Goal: Information Seeking & Learning: Learn about a topic

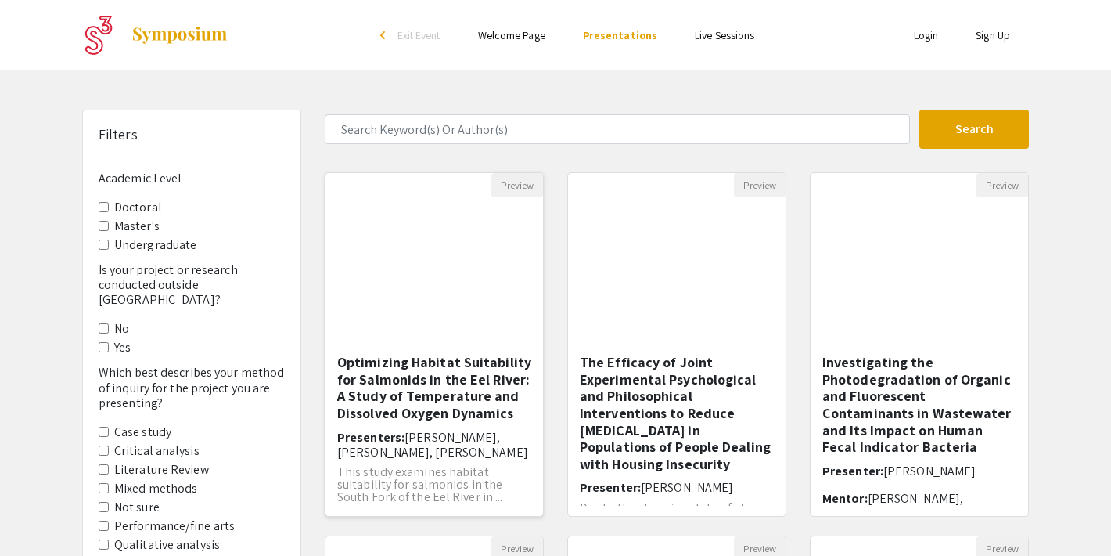
scroll to position [16, 0]
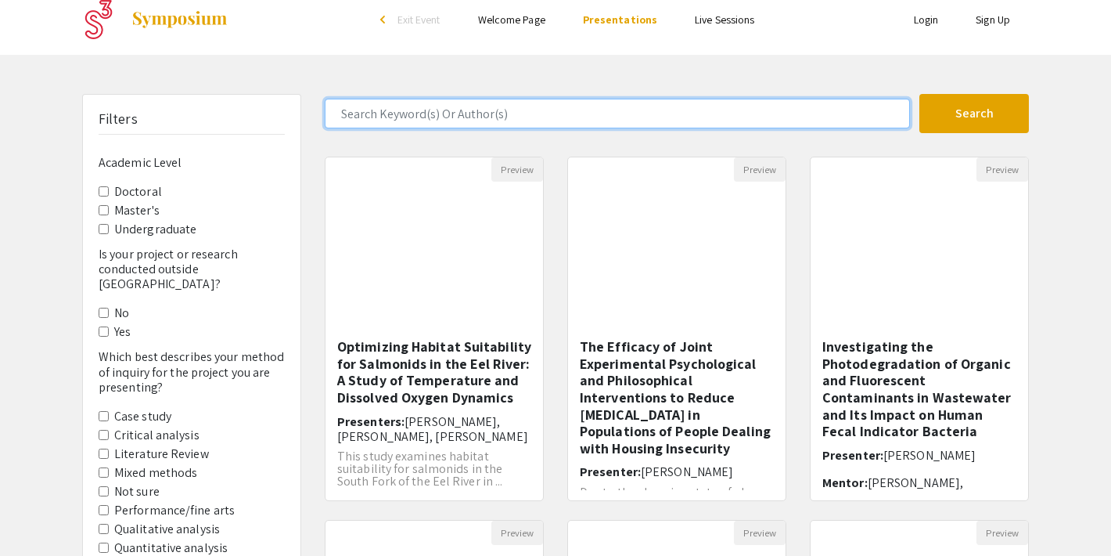
click at [578, 114] on input "Search Keyword(s) Or Author(s)" at bounding box center [617, 114] width 585 height 30
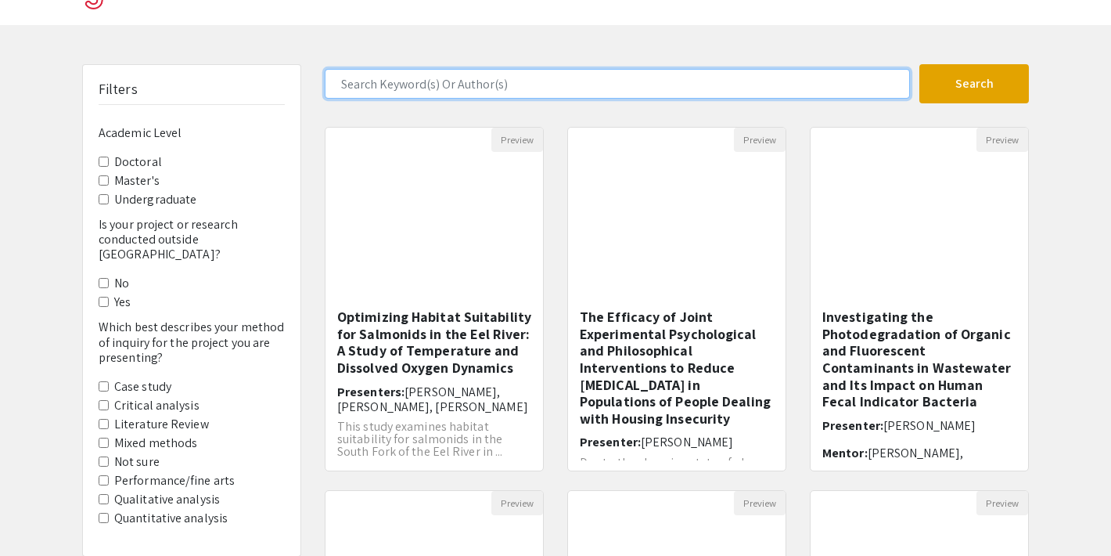
scroll to position [0, 0]
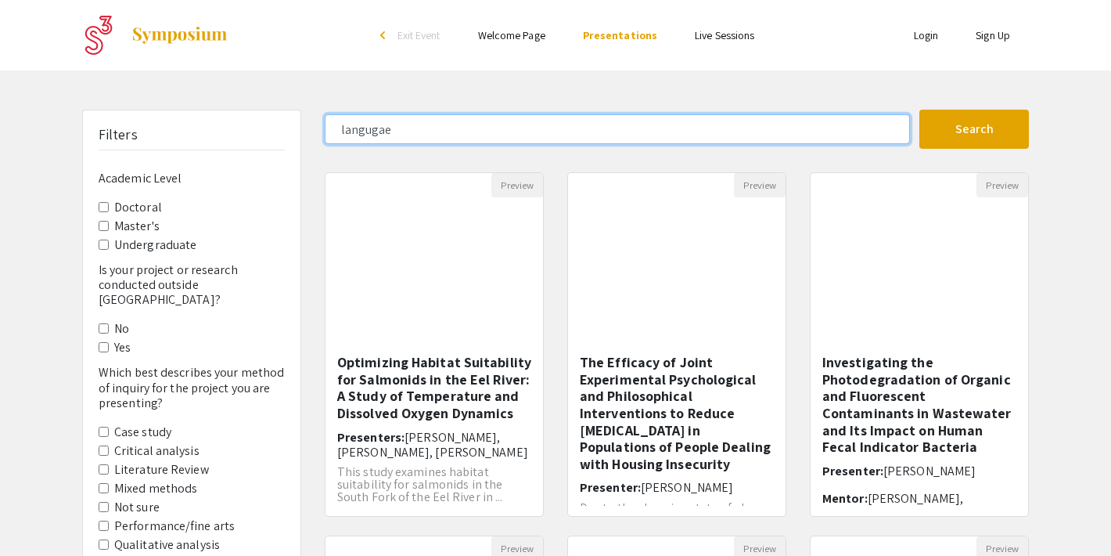
click at [920, 110] on button "Search" at bounding box center [975, 129] width 110 height 39
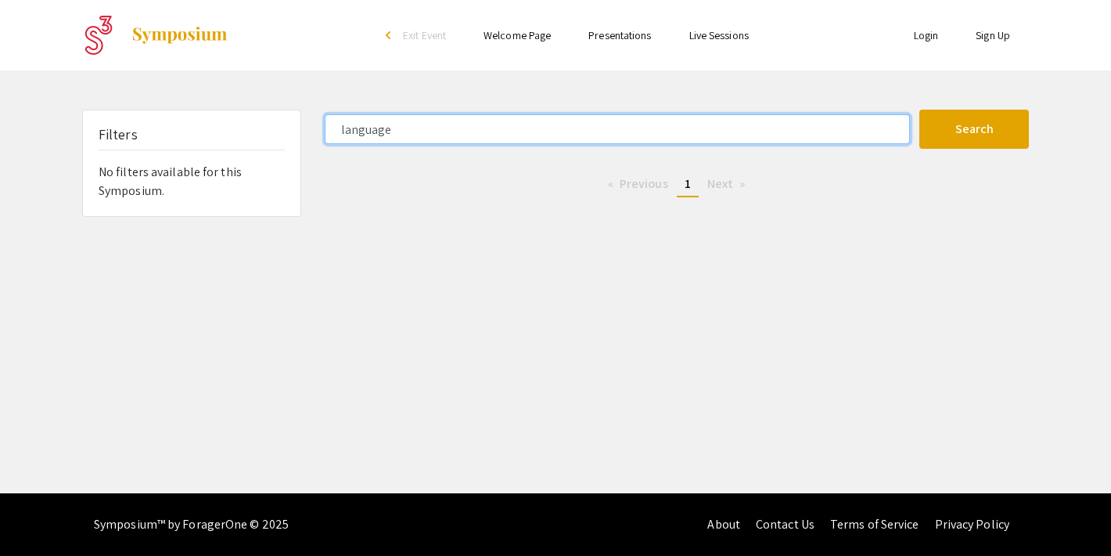
type input "language"
click at [920, 110] on button "Search" at bounding box center [975, 129] width 110 height 39
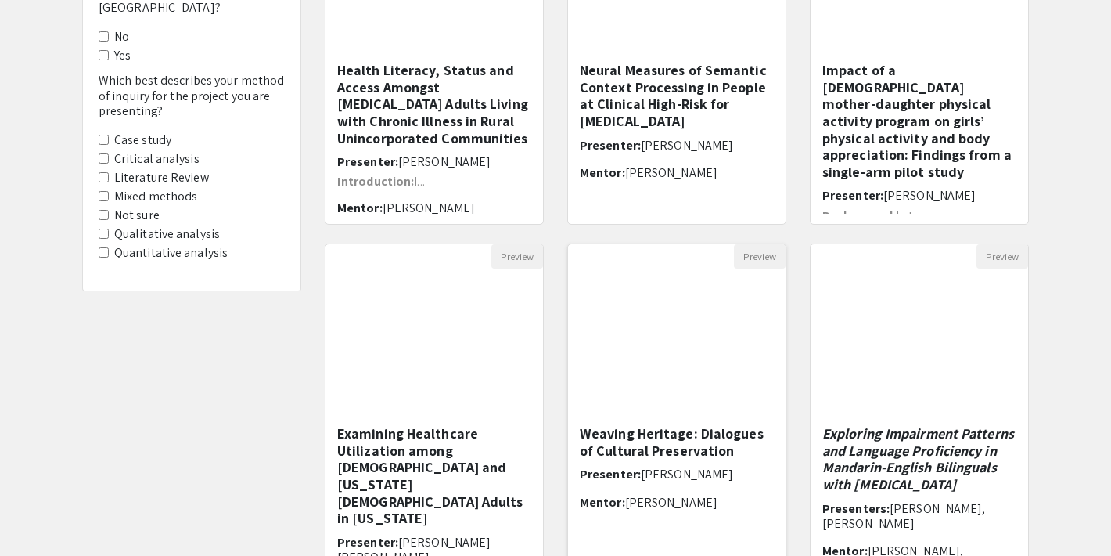
scroll to position [482, 0]
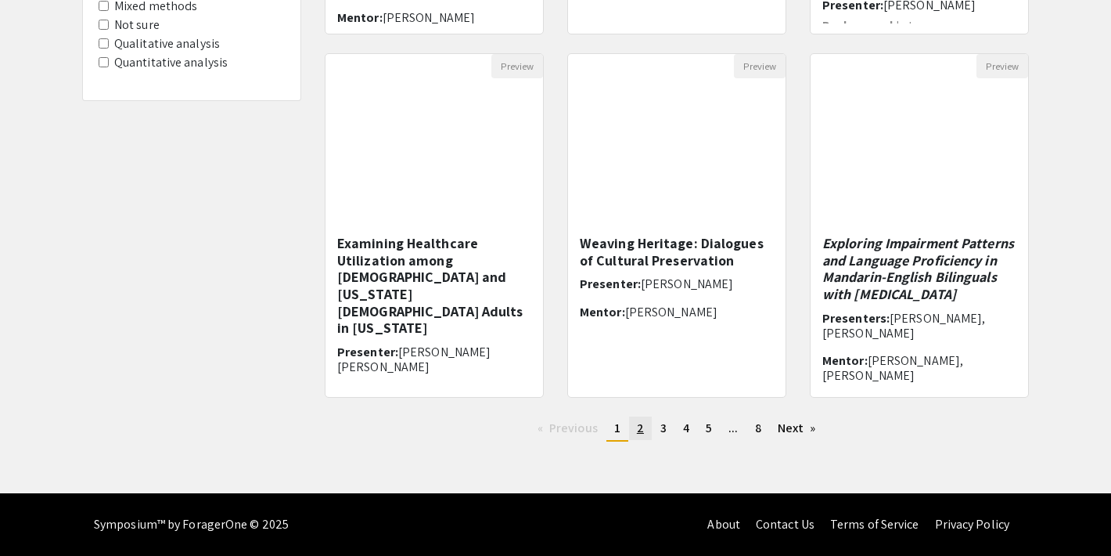
click at [639, 432] on span "2" at bounding box center [640, 428] width 7 height 16
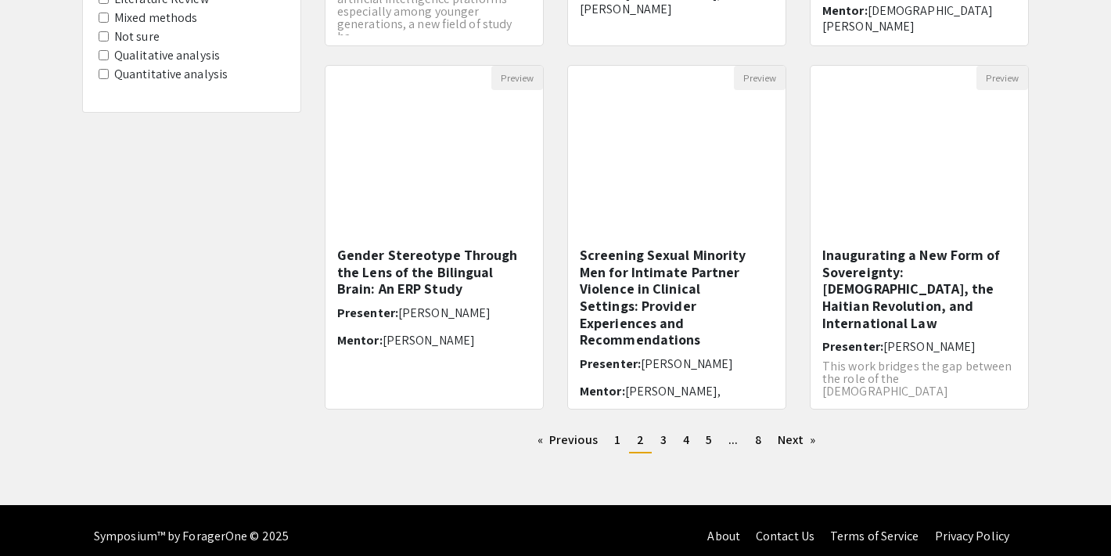
scroll to position [480, 0]
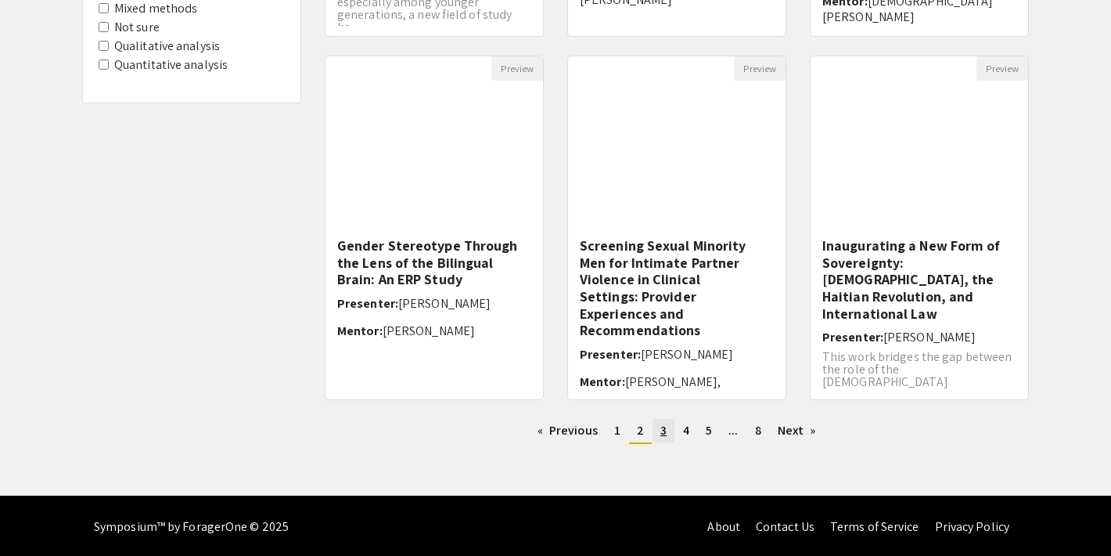
click at [662, 430] on span "3" at bounding box center [664, 430] width 6 height 16
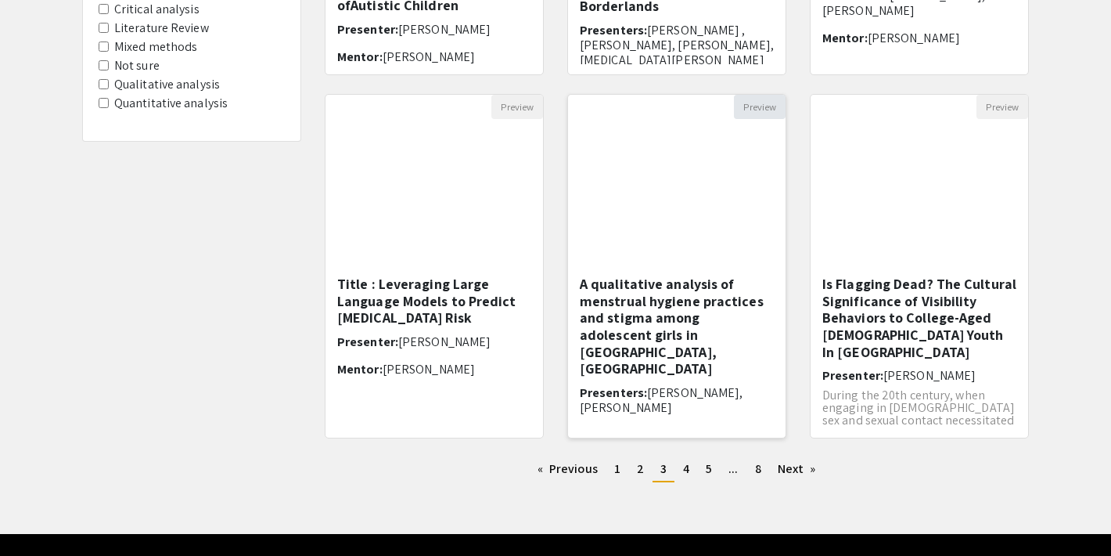
scroll to position [482, 0]
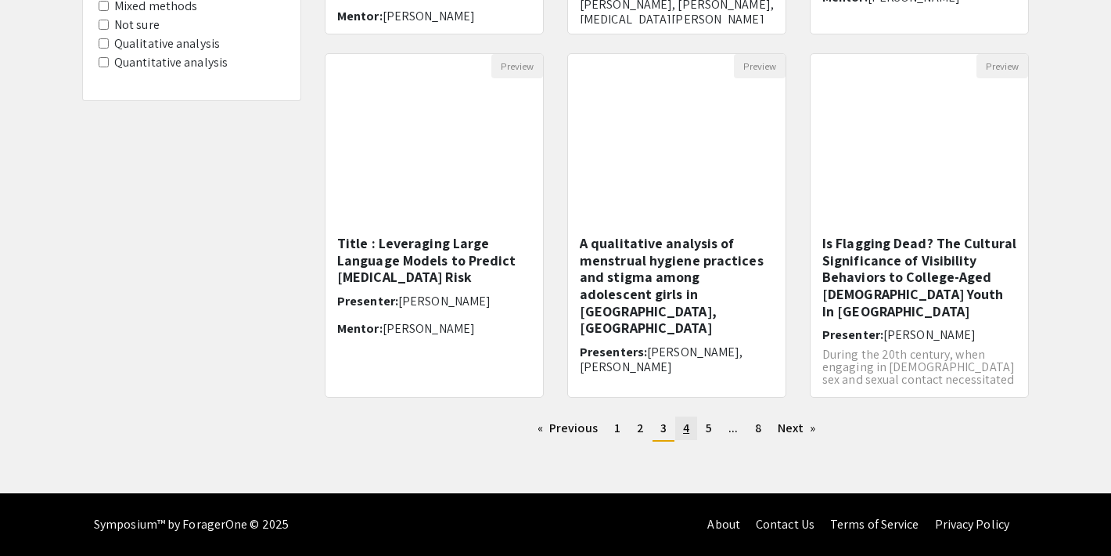
click at [687, 428] on span "4" at bounding box center [686, 428] width 6 height 16
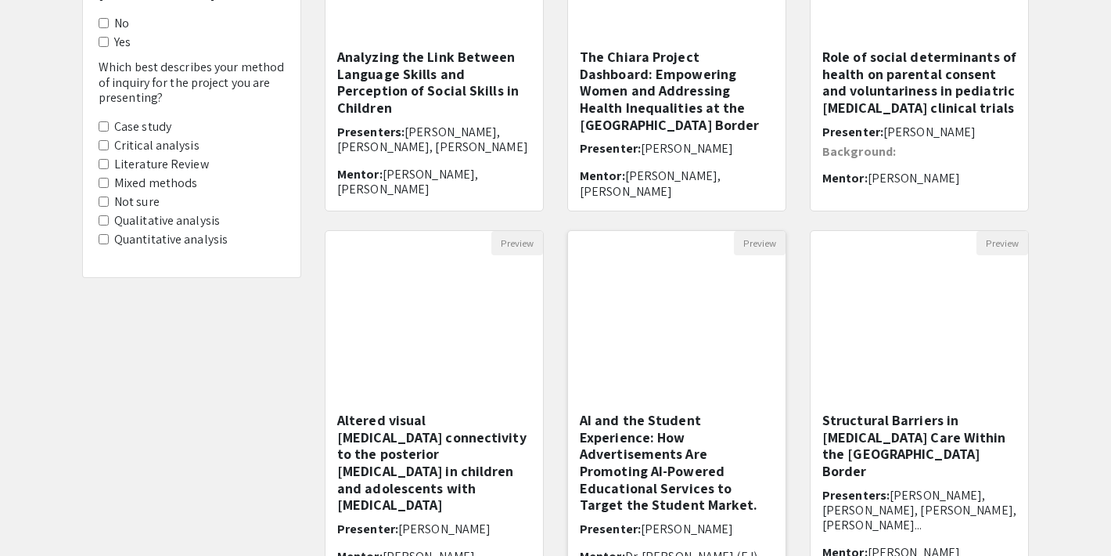
scroll to position [482, 0]
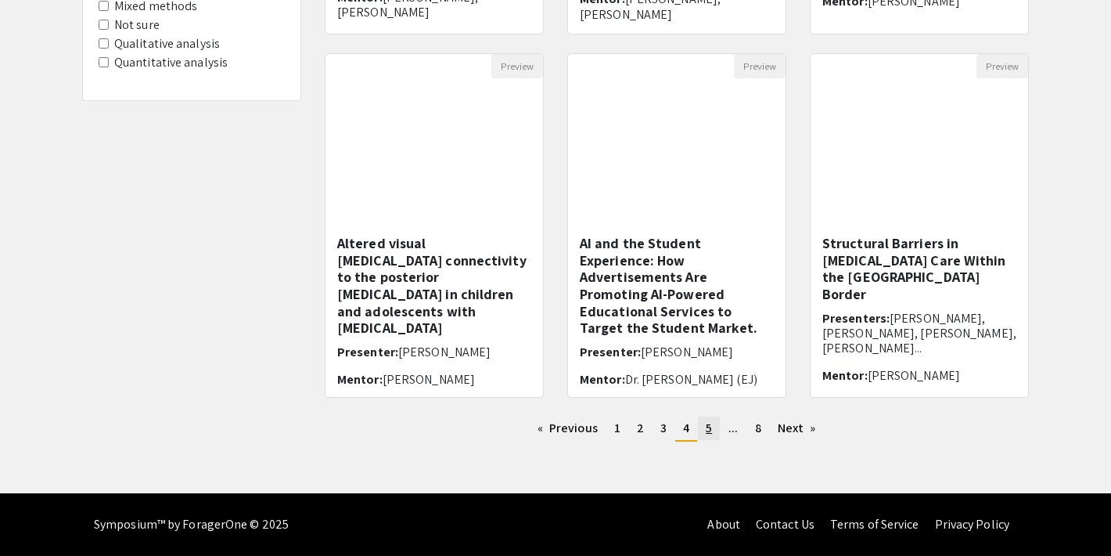
click at [708, 434] on span "5" at bounding box center [709, 428] width 6 height 16
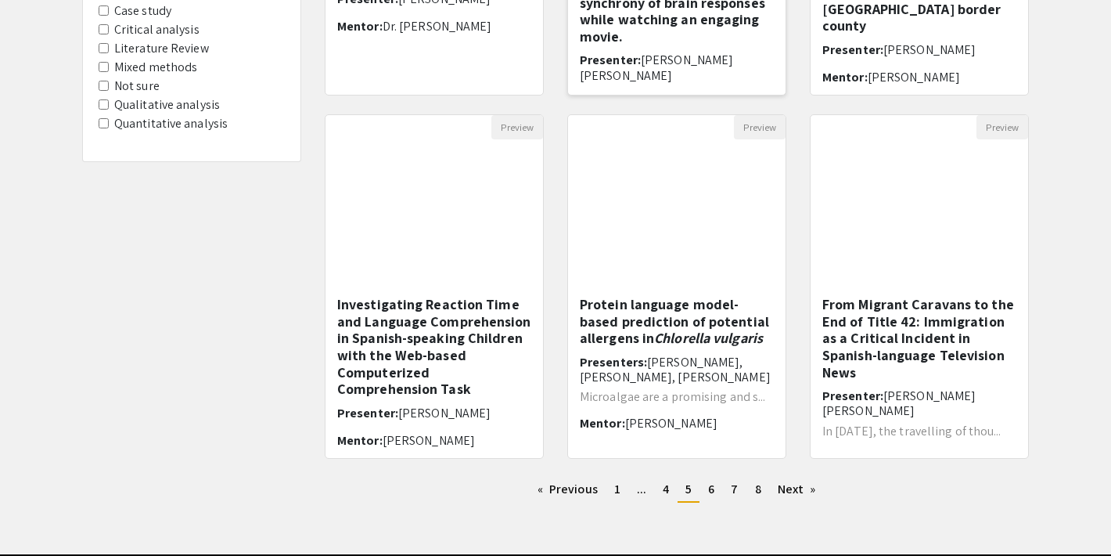
scroll to position [482, 0]
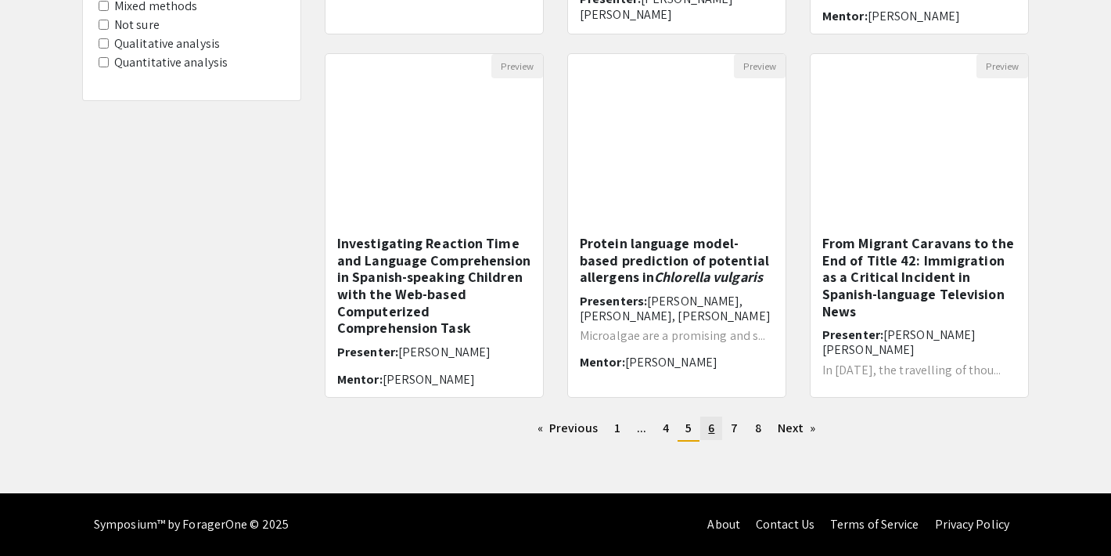
click at [715, 438] on link "page 6" at bounding box center [712, 427] width 22 height 23
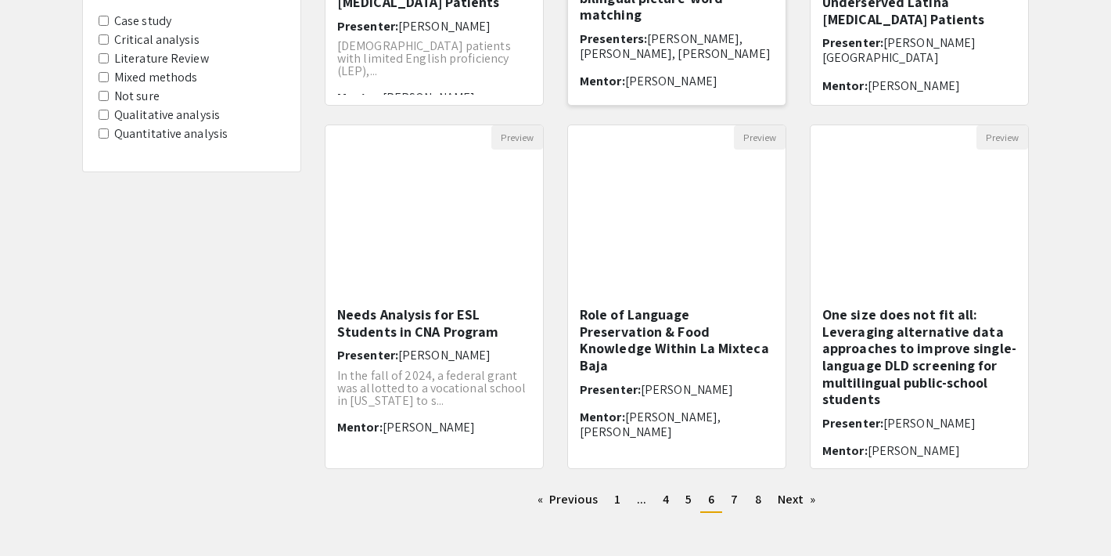
scroll to position [482, 0]
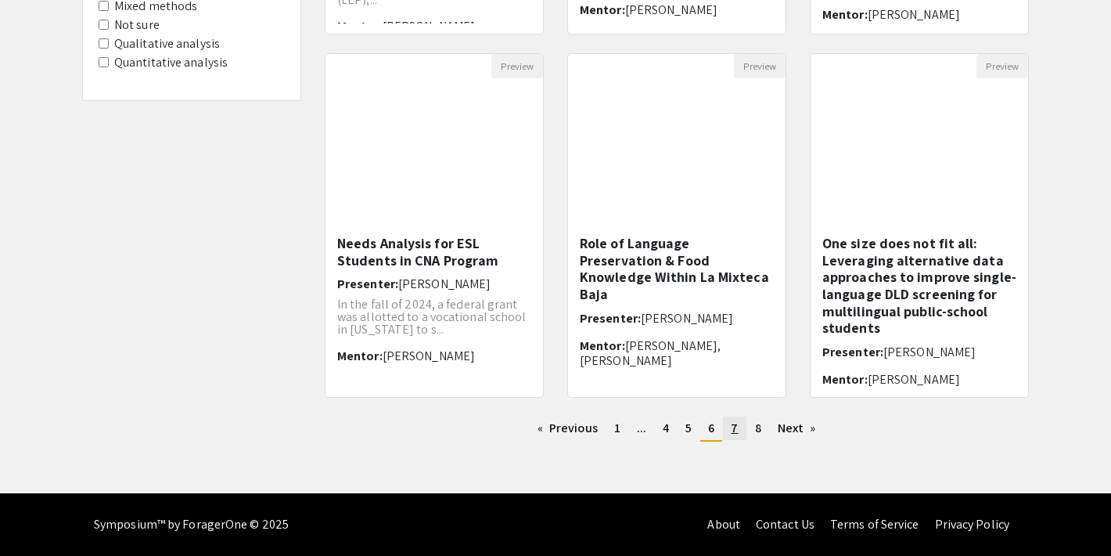
click at [733, 423] on span "7" at bounding box center [734, 428] width 7 height 16
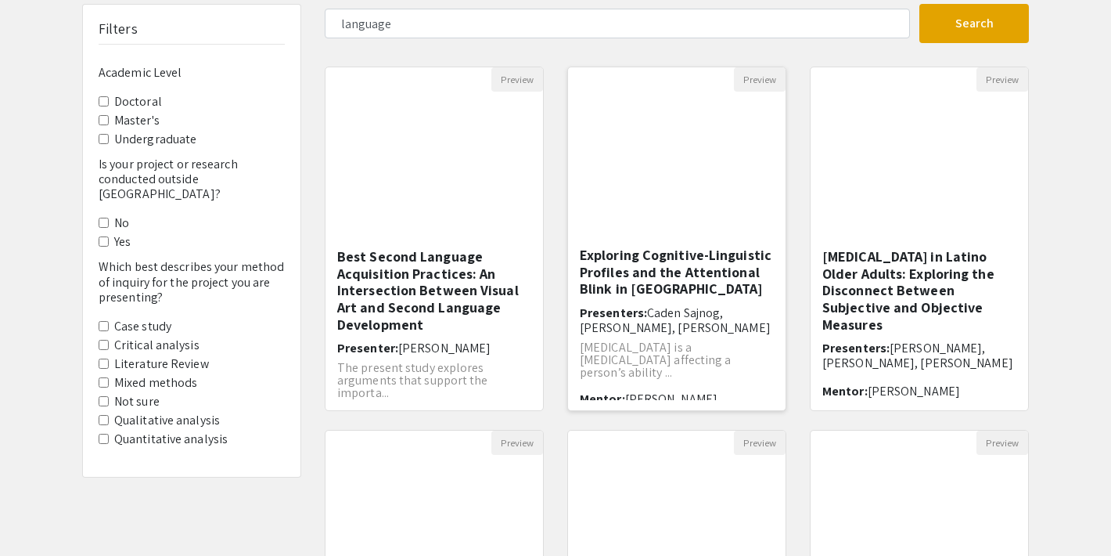
click at [652, 263] on h5 "Exploring Cognitive-Linguistic Profiles and the Attentional Blink in [GEOGRAPHI…" at bounding box center [677, 272] width 194 height 51
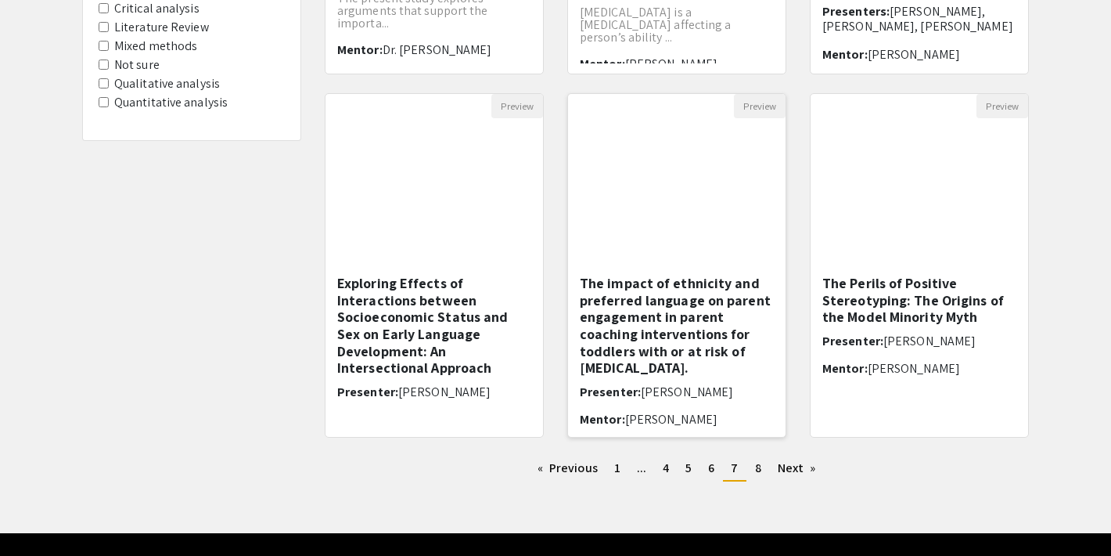
scroll to position [482, 0]
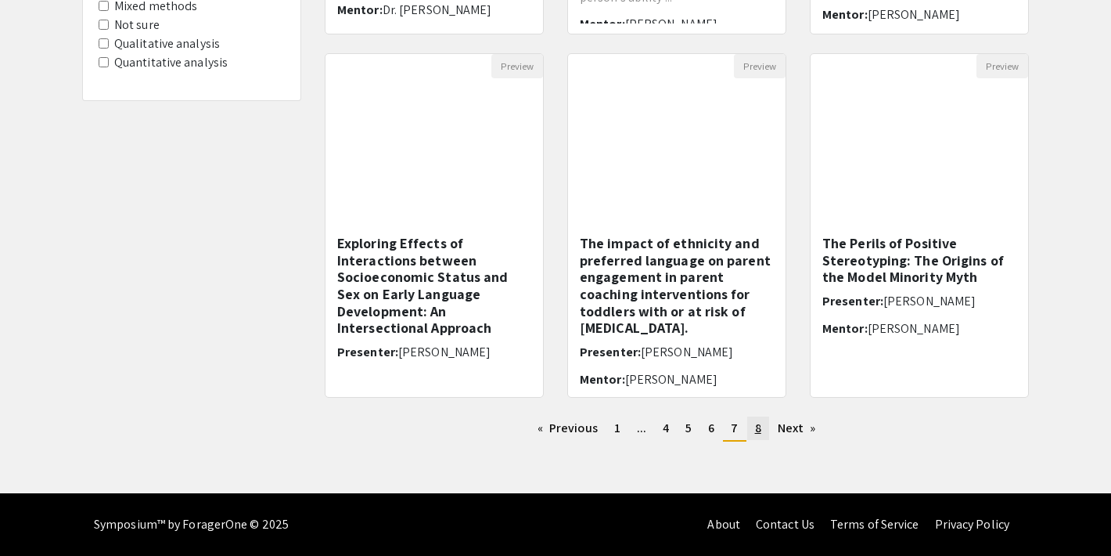
click at [758, 427] on span "8" at bounding box center [758, 428] width 6 height 16
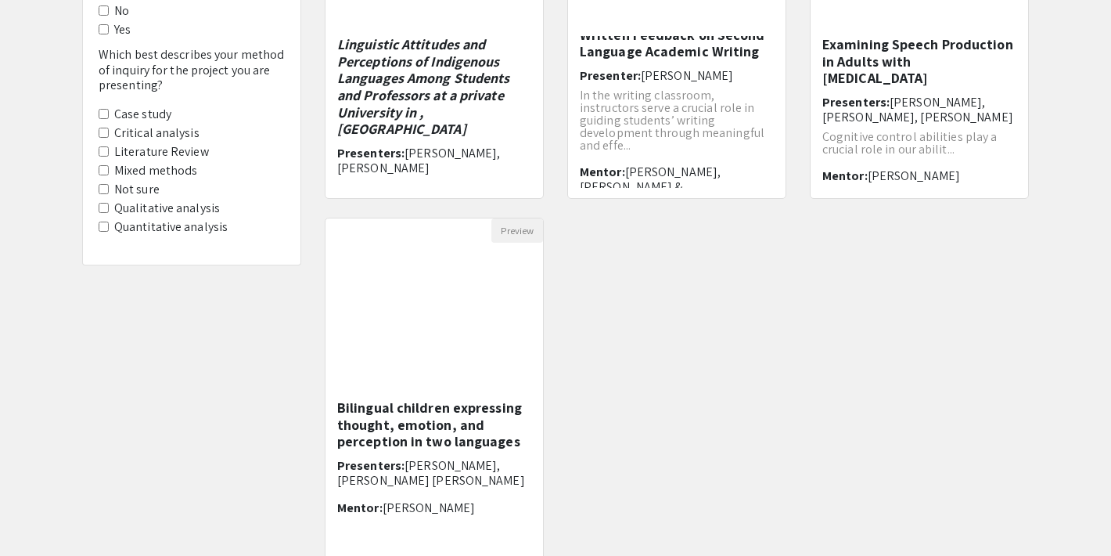
scroll to position [320, 0]
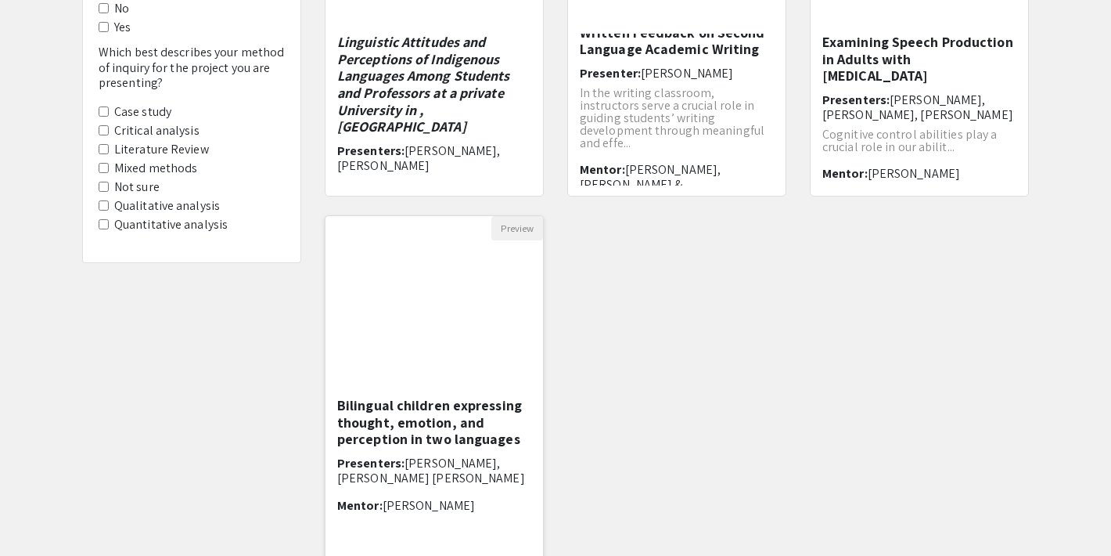
click at [445, 423] on h5 "Bilingual children expressing thought, emotion, and perception in two languages" at bounding box center [434, 422] width 194 height 51
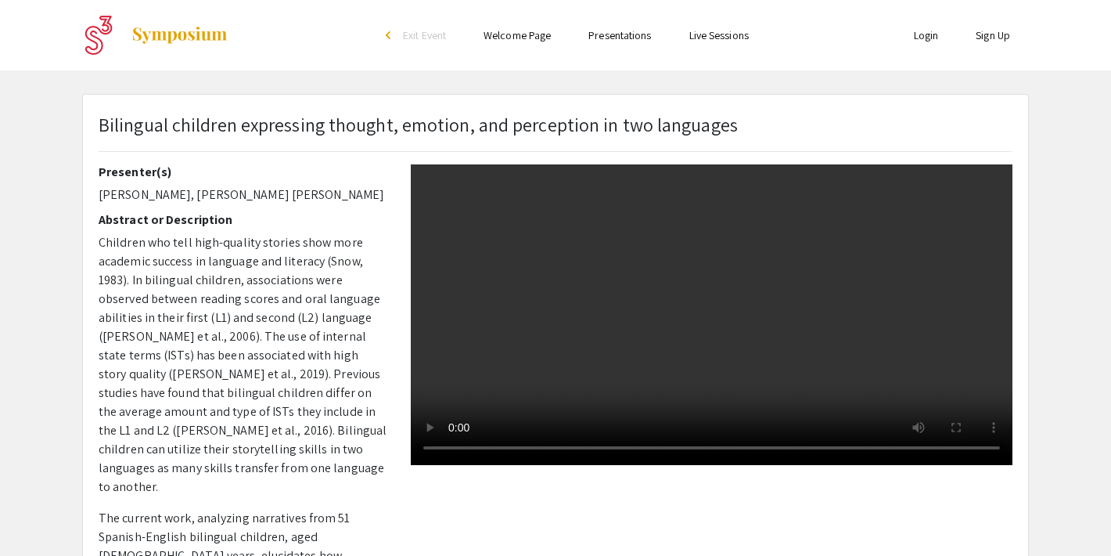
click at [627, 360] on video at bounding box center [712, 314] width 602 height 301
click at [625, 347] on video at bounding box center [712, 314] width 602 height 301
click at [585, 389] on video at bounding box center [712, 314] width 602 height 301
click at [666, 291] on video at bounding box center [712, 314] width 602 height 301
click at [679, 345] on video at bounding box center [712, 314] width 602 height 301
